Goal: Transaction & Acquisition: Download file/media

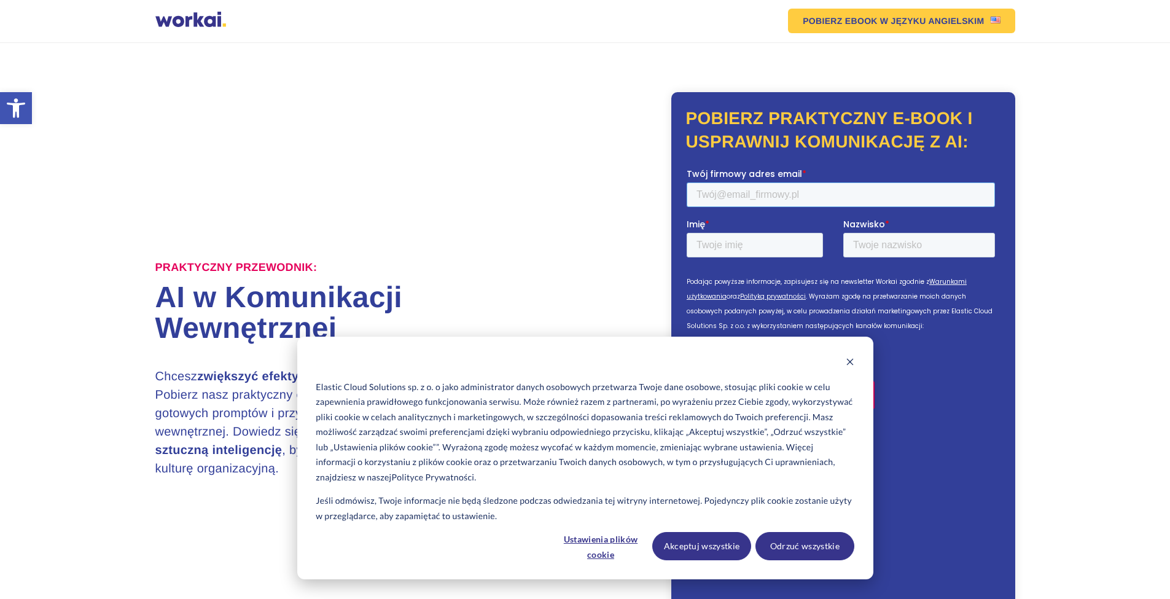
click at [724, 197] on input "Twój firmowy adres email *" at bounding box center [840, 194] width 308 height 25
type input "[PERSON_NAME][EMAIL_ADDRESS][DOMAIN_NAME]"
click at [748, 249] on input "Imię *" at bounding box center [754, 244] width 136 height 25
click at [748, 230] on label "Imię *" at bounding box center [764, 223] width 157 height 12
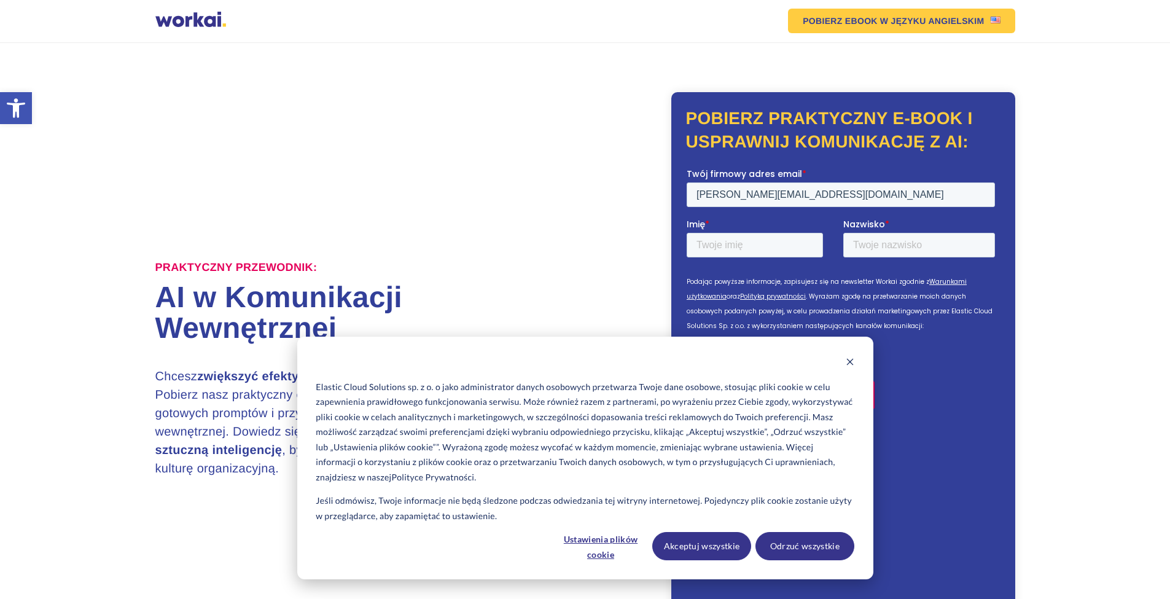
click at [748, 249] on input "Imię *" at bounding box center [754, 244] width 136 height 25
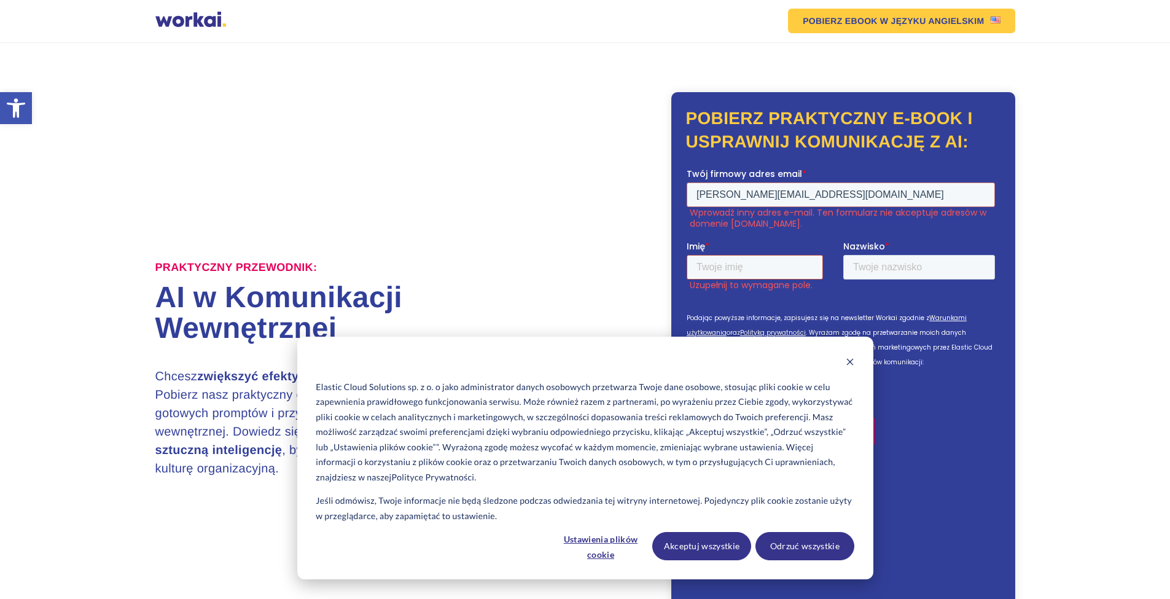
click at [748, 265] on input "Imię *" at bounding box center [754, 266] width 136 height 25
click at [748, 268] on input "Imię *" at bounding box center [754, 266] width 136 height 25
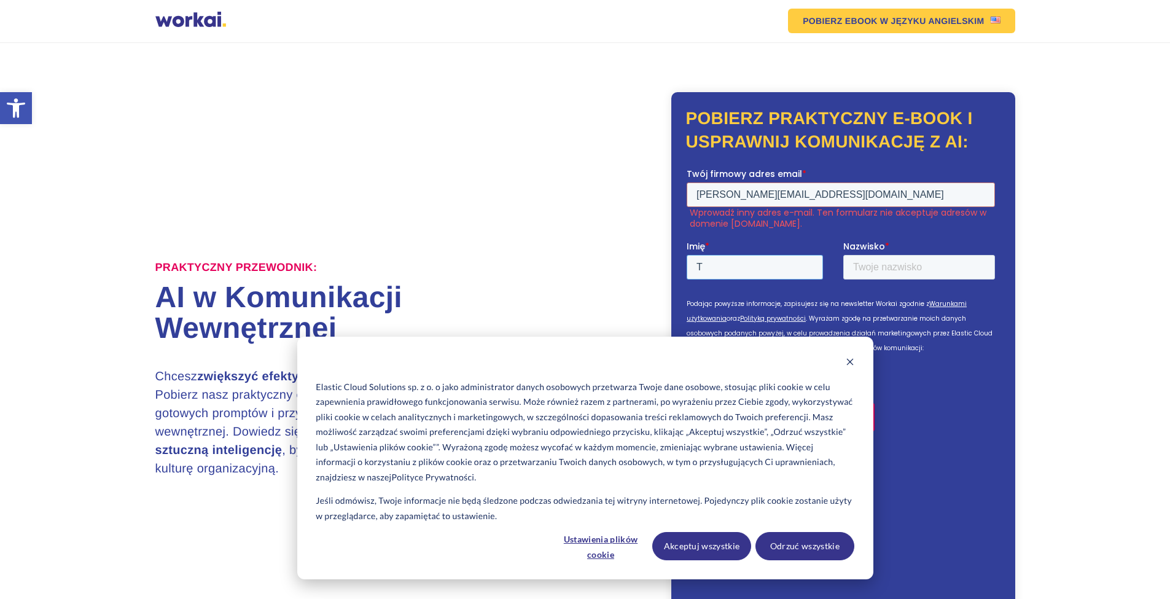
type input "T"
click at [879, 262] on input "Nazwisko *" at bounding box center [919, 266] width 152 height 25
type input "M"
click at [835, 192] on input "[PERSON_NAME][EMAIL_ADDRESS][DOMAIN_NAME]" at bounding box center [840, 194] width 308 height 25
drag, startPoint x: 824, startPoint y: 187, endPoint x: 1323, endPoint y: 382, distance: 535.4
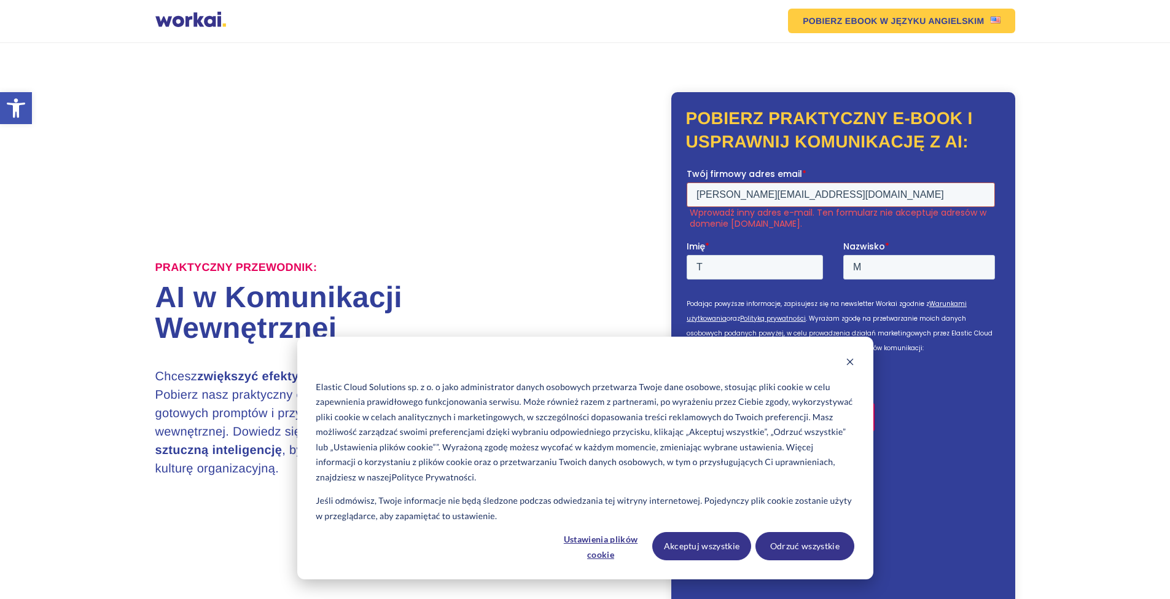
click at [686, 191] on html "Twój firmowy adres email * [PERSON_NAME][EMAIL_ADDRESS][DOMAIN_NAME] Wprowadź i…" at bounding box center [842, 391] width 313 height 449
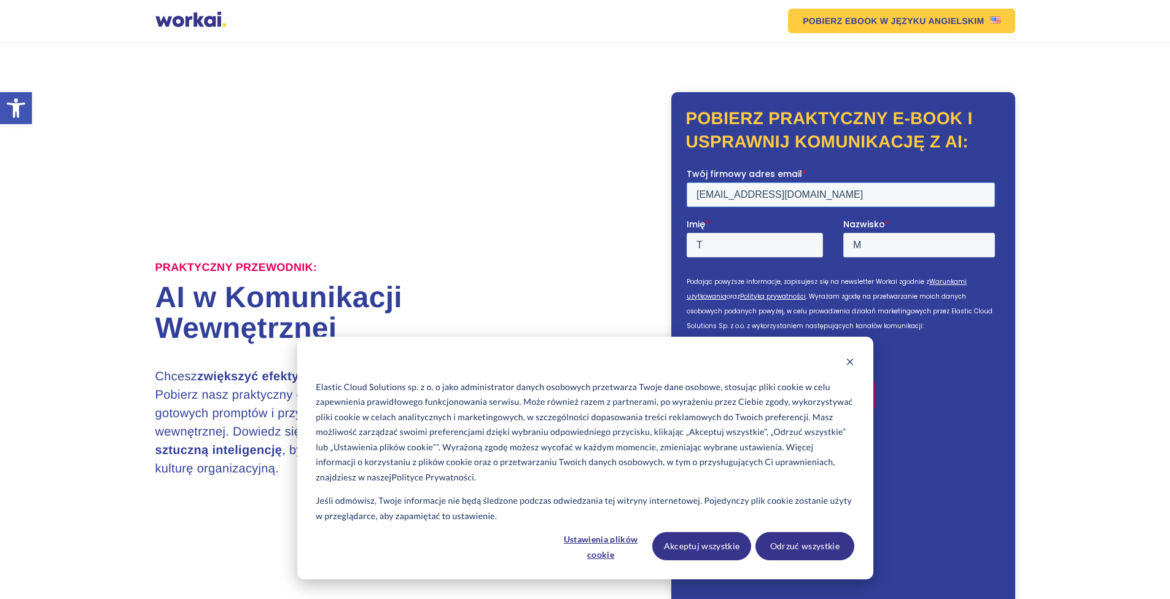
type input "[EMAIL_ADDRESS][DOMAIN_NAME]"
click at [940, 404] on div "Pobierz bezpłatny ebook" at bounding box center [842, 394] width 313 height 49
click at [705, 550] on button "Akceptuj wszystkie" at bounding box center [701, 546] width 99 height 28
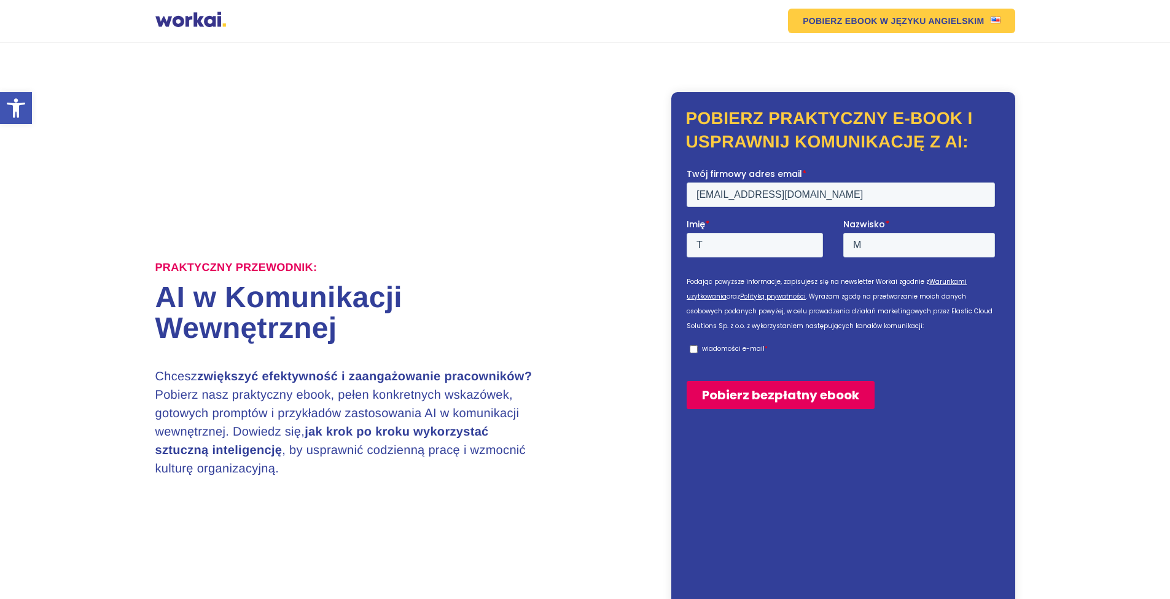
click at [690, 348] on input "wiadomości e-mail *" at bounding box center [693, 349] width 8 height 8
checkbox input "true"
click at [717, 390] on input "Pobierz bezpłatny ebook" at bounding box center [780, 394] width 188 height 28
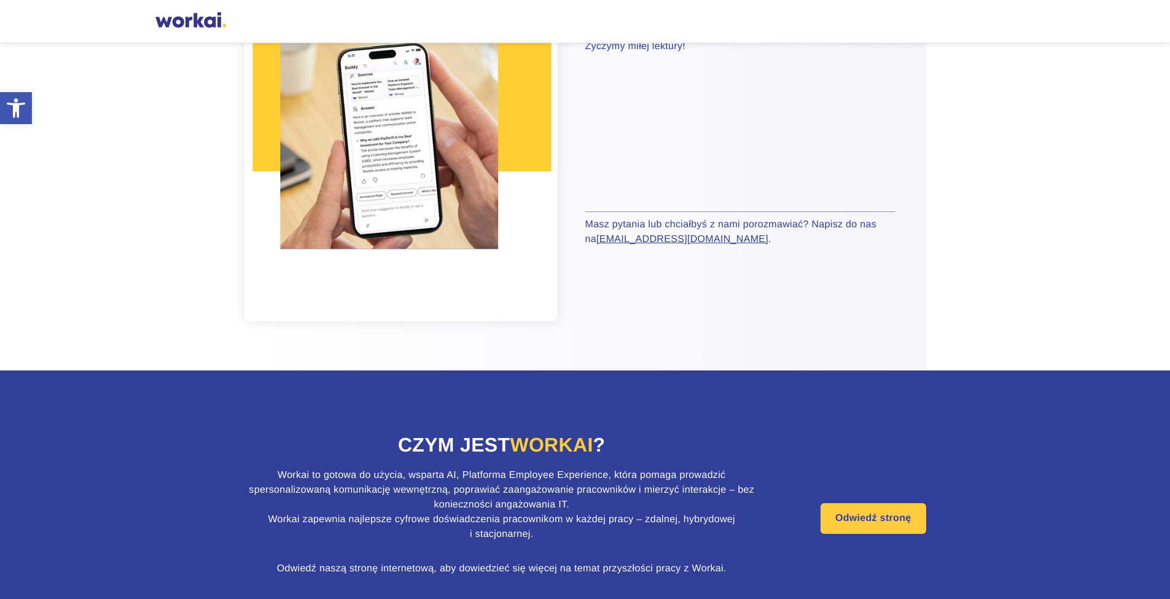
scroll to position [321, 0]
